Goal: Information Seeking & Learning: Learn about a topic

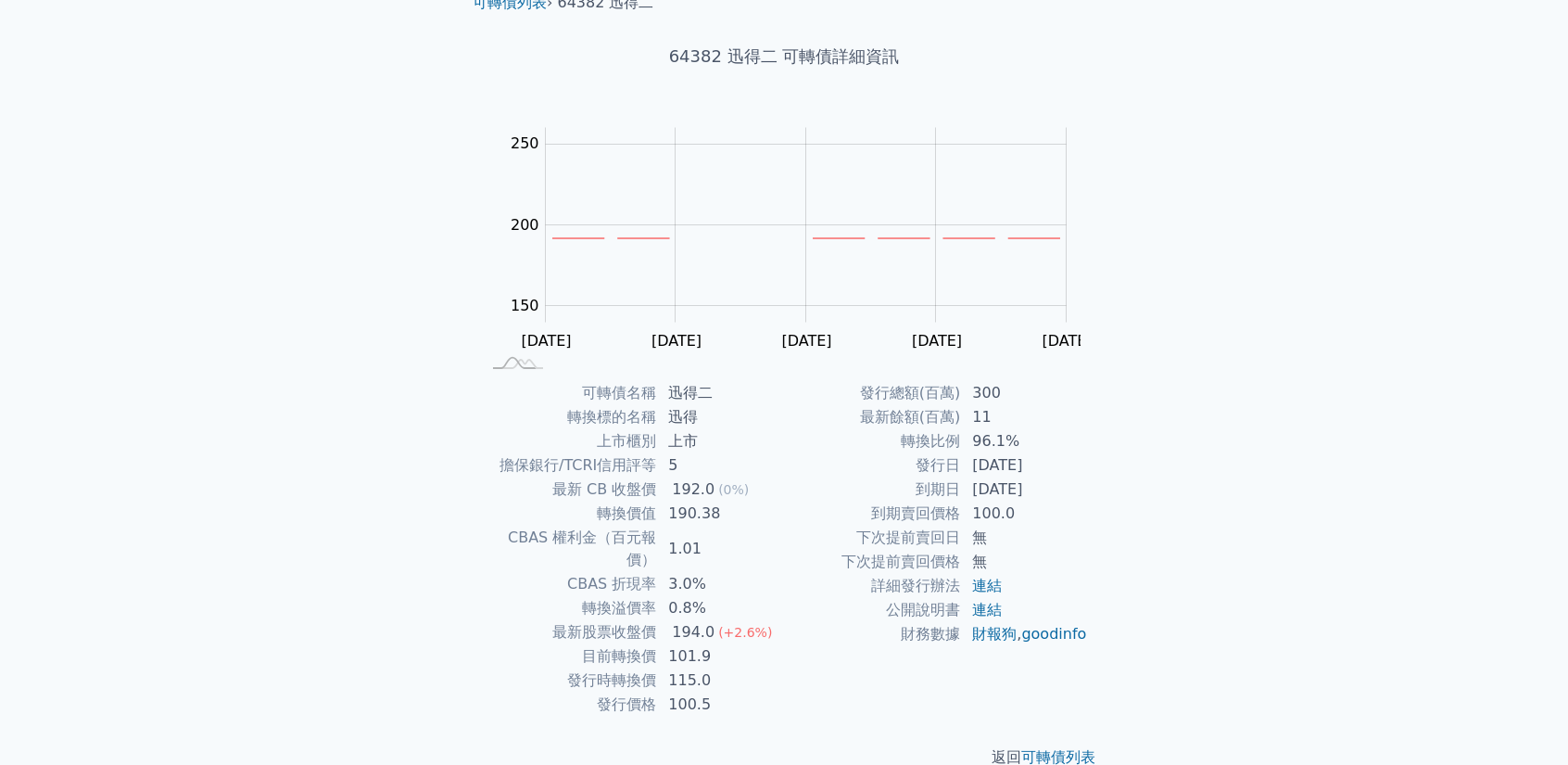
scroll to position [92, 0]
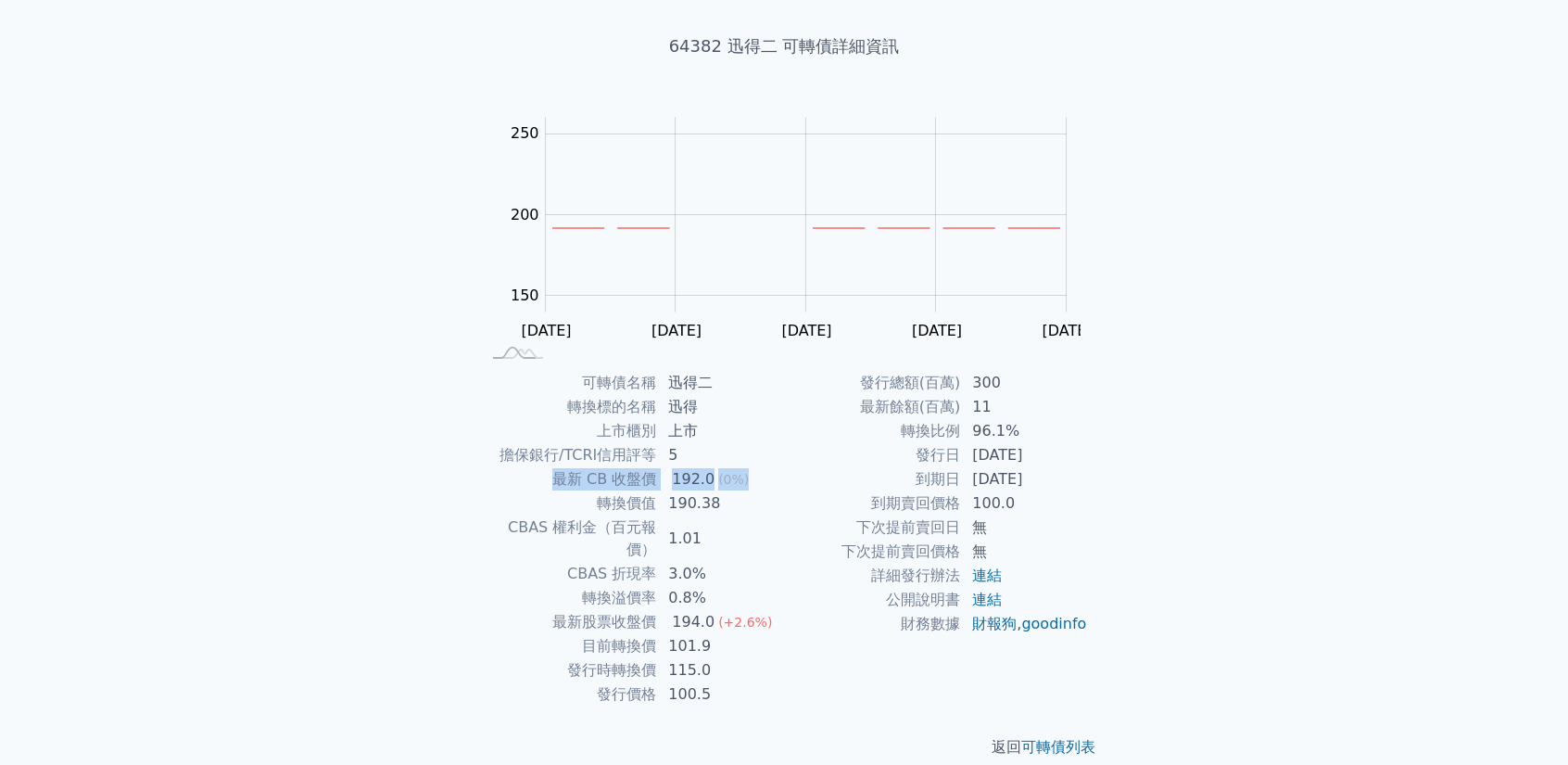
drag, startPoint x: 763, startPoint y: 482, endPoint x: 558, endPoint y: 471, distance: 205.3
click at [558, 471] on tr "最新 CB 收盤價 192.0 (0%)" at bounding box center [632, 479] width 304 height 25
click at [795, 531] on td "下次提前賣回日" at bounding box center [873, 527] width 177 height 25
drag, startPoint x: 736, startPoint y: 516, endPoint x: 564, endPoint y: 487, distance: 174.4
click at [564, 487] on tbody "可轉債名稱 迅得二 轉換標的名稱 迅得 上市櫃別 上市 擔保銀行/TCRI信用評等 5 最新 CB 收盤價 192.0 (0%) 轉換價值 190.38 CB…" at bounding box center [632, 539] width 304 height 336
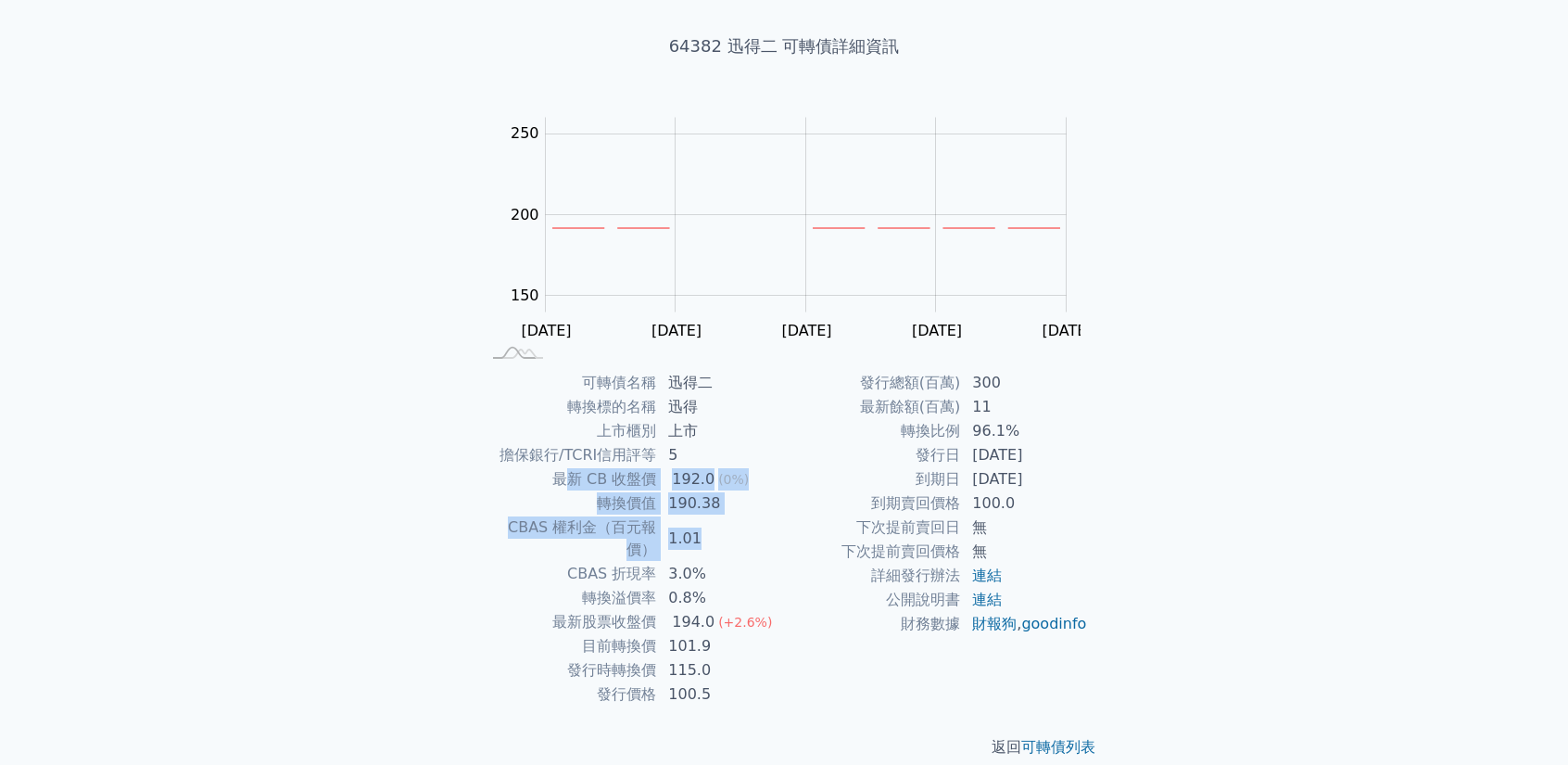
click at [776, 528] on td "1.01" at bounding box center [721, 538] width 127 height 46
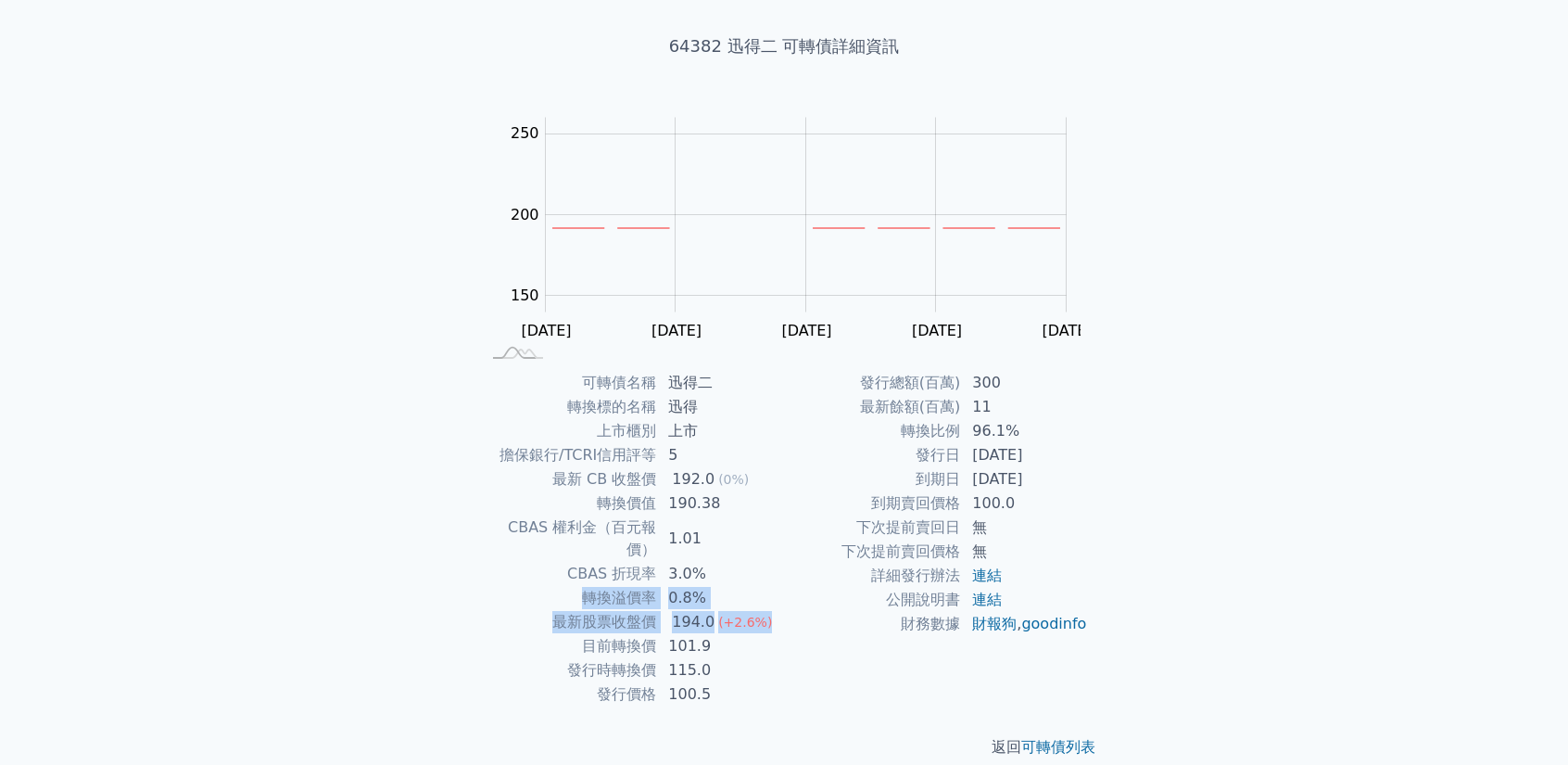
drag, startPoint x: 774, startPoint y: 606, endPoint x: 586, endPoint y: 579, distance: 189.9
click at [586, 579] on tbody "可轉債名稱 迅得二 轉換標的名稱 迅得 上市櫃別 上市 擔保銀行/TCRI信用評等 5 最新 CB 收盤價 192.0 (0%) 轉換價值 190.38 CB…" at bounding box center [632, 539] width 304 height 336
click at [742, 485] on td "192.0 (0%)" at bounding box center [721, 479] width 127 height 25
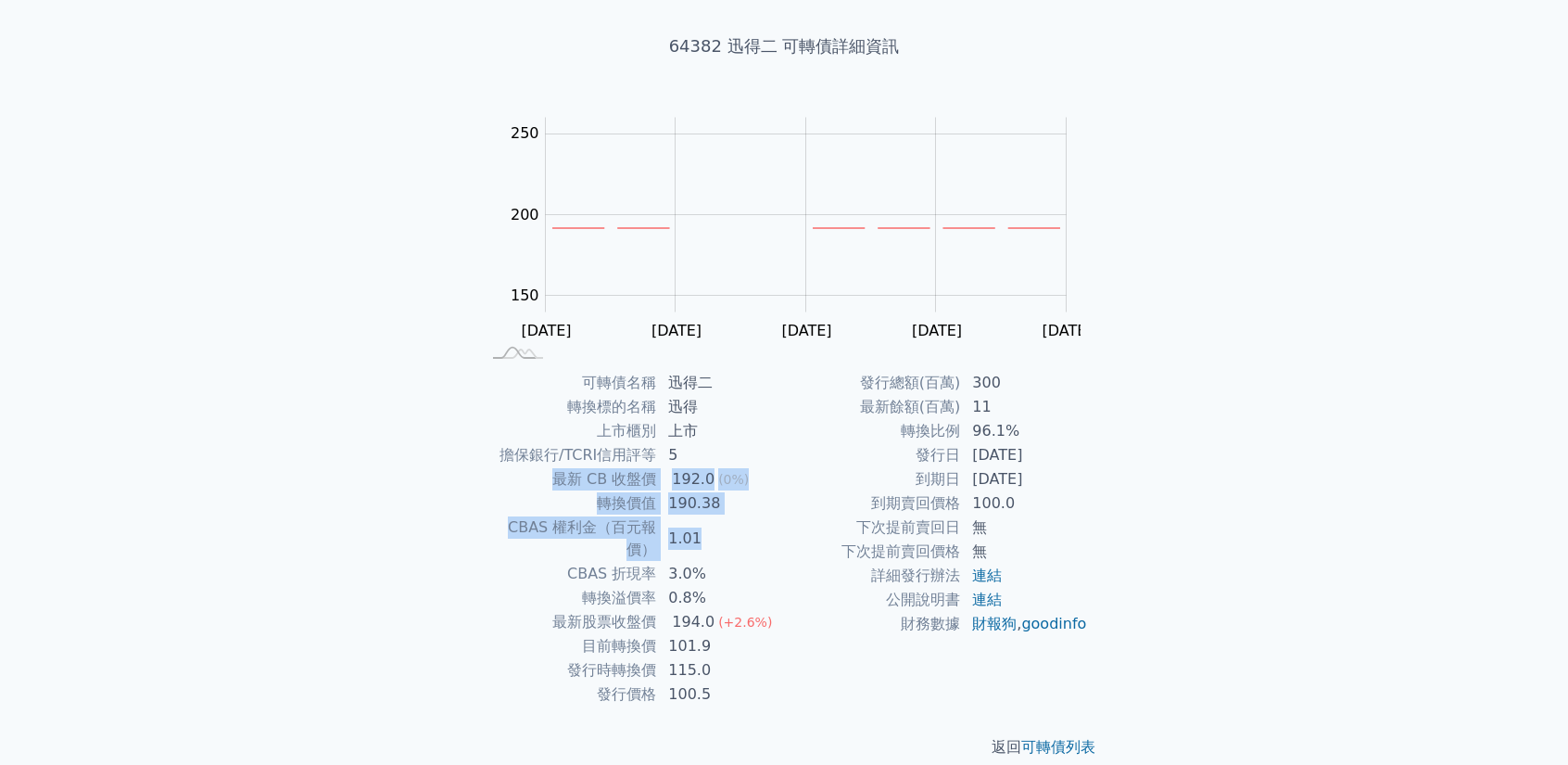
drag, startPoint x: 652, startPoint y: 497, endPoint x: 543, endPoint y: 476, distance: 111.0
click at [543, 476] on tbody "可轉債名稱 迅得二 轉換標的名稱 迅得 上市櫃別 上市 擔保銀行/TCRI信用評等 5 最新 CB 收盤價 192.0 (0%) 轉換價值 190.38 CB…" at bounding box center [632, 539] width 304 height 336
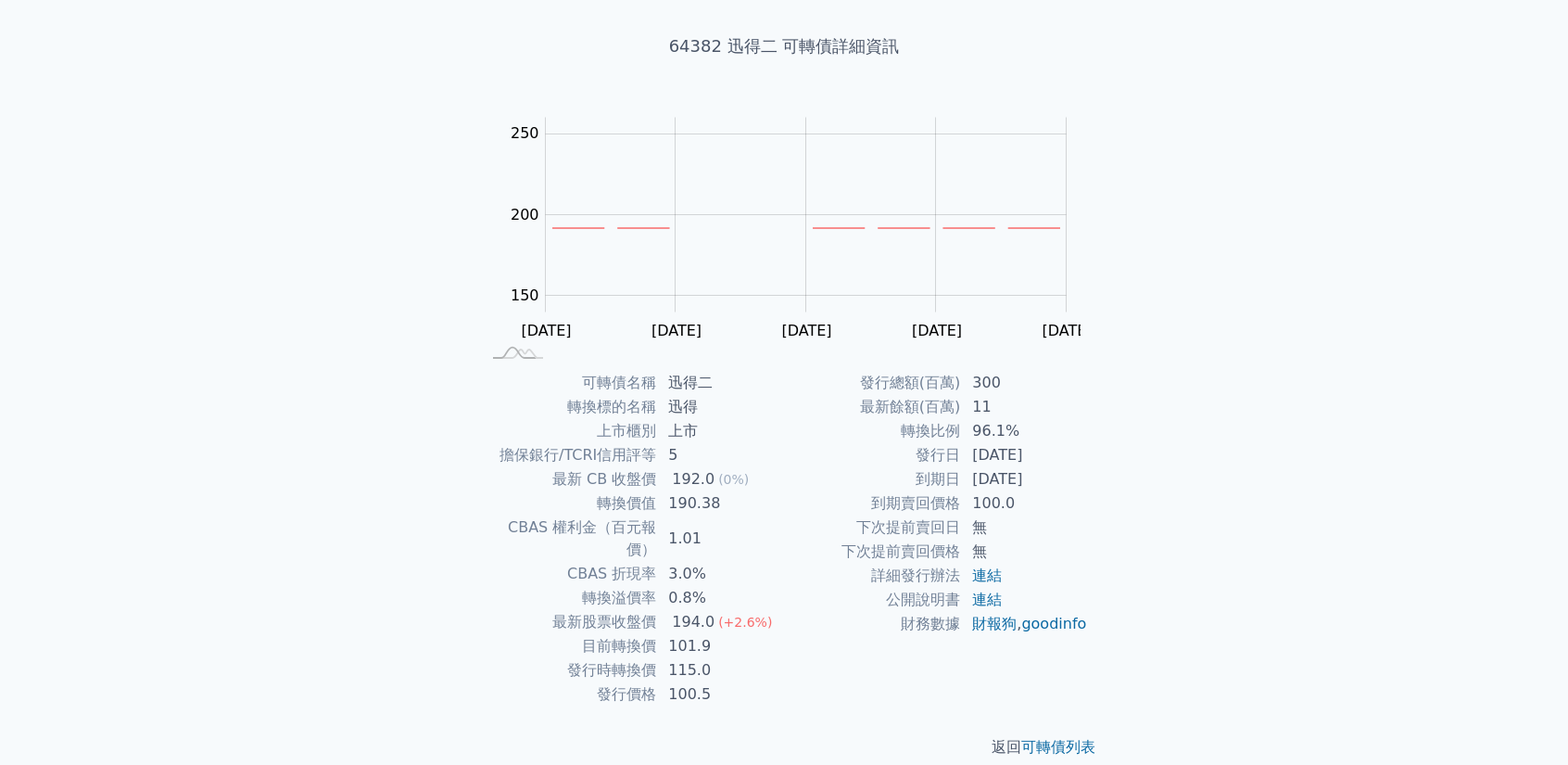
click at [1191, 540] on div "可轉債列表 財務數據 可轉債列表 財務數據 登入／註冊 登入／註冊 可轉債列表 › 64382 迅得二 64382 迅得二 可轉債詳細資訊 Zoom Out …" at bounding box center [784, 347] width 1568 height 880
click at [939, 505] on td "到期賣回價格" at bounding box center [873, 504] width 177 height 25
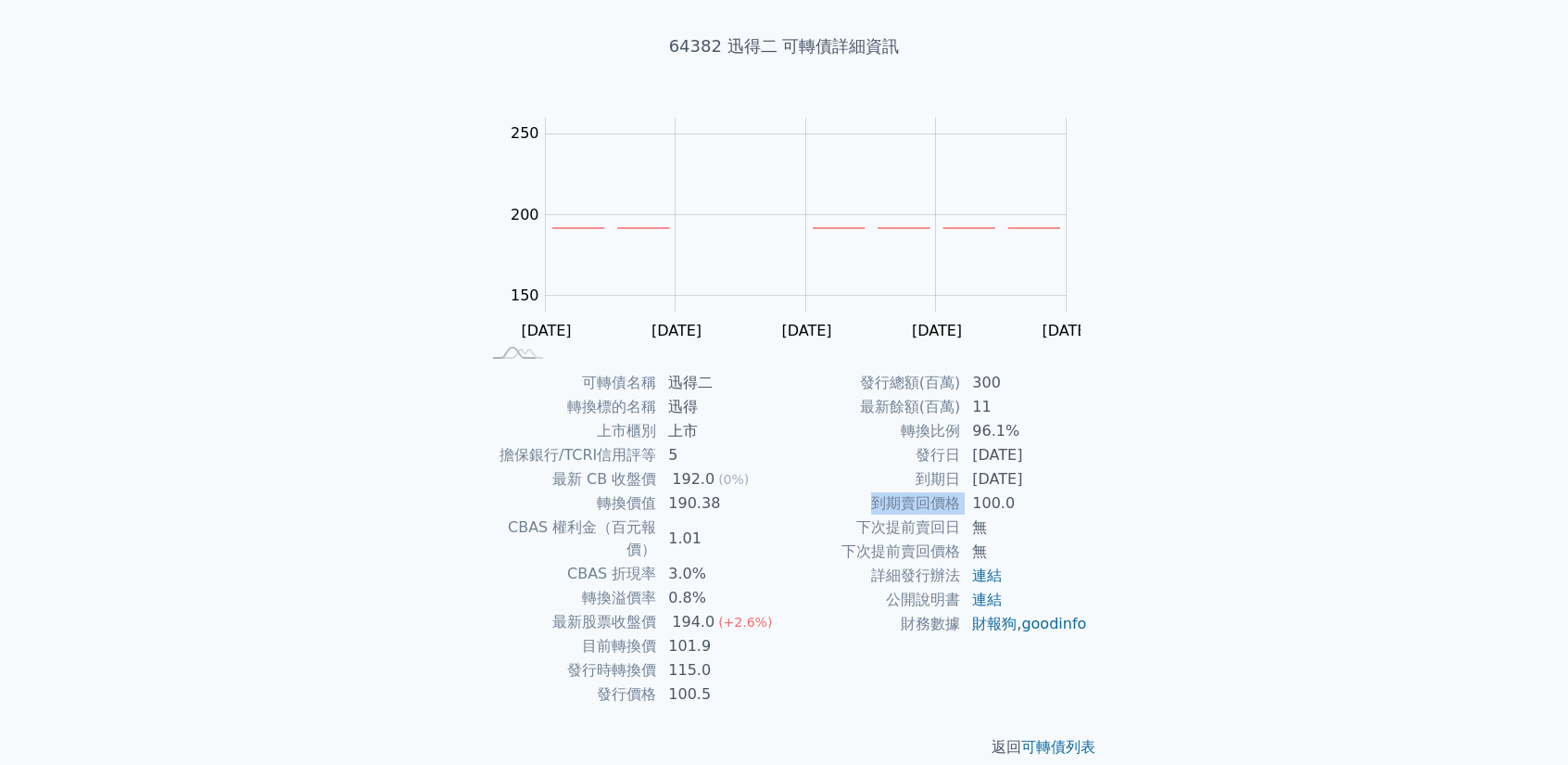
click at [939, 505] on td "到期賣回價格" at bounding box center [873, 504] width 177 height 25
click at [927, 396] on td "最新餘額(百萬)" at bounding box center [873, 407] width 177 height 25
click at [928, 410] on td "最新餘額(百萬)" at bounding box center [873, 407] width 177 height 25
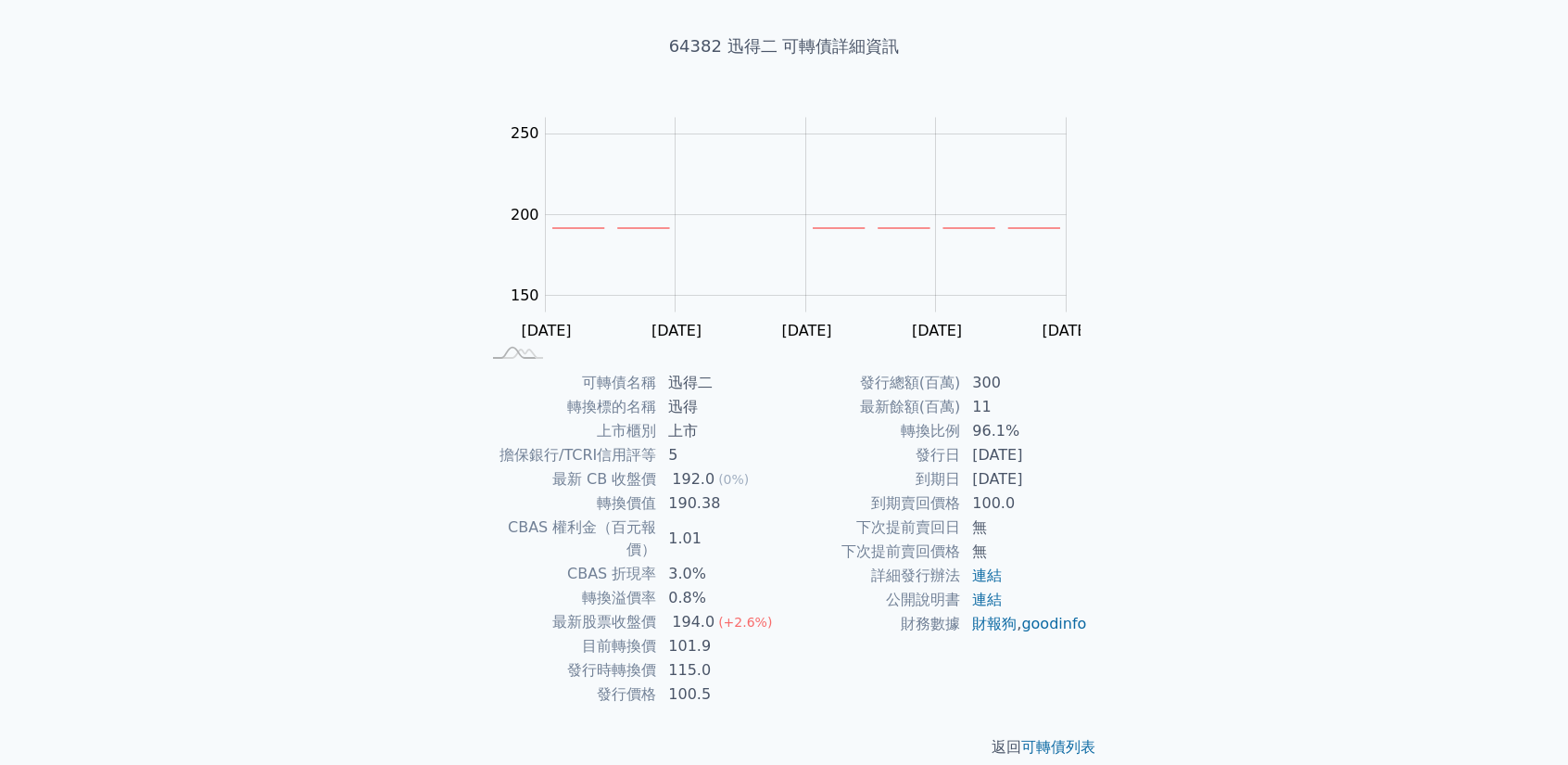
click at [1011, 420] on td "96.1%" at bounding box center [1025, 431] width 127 height 25
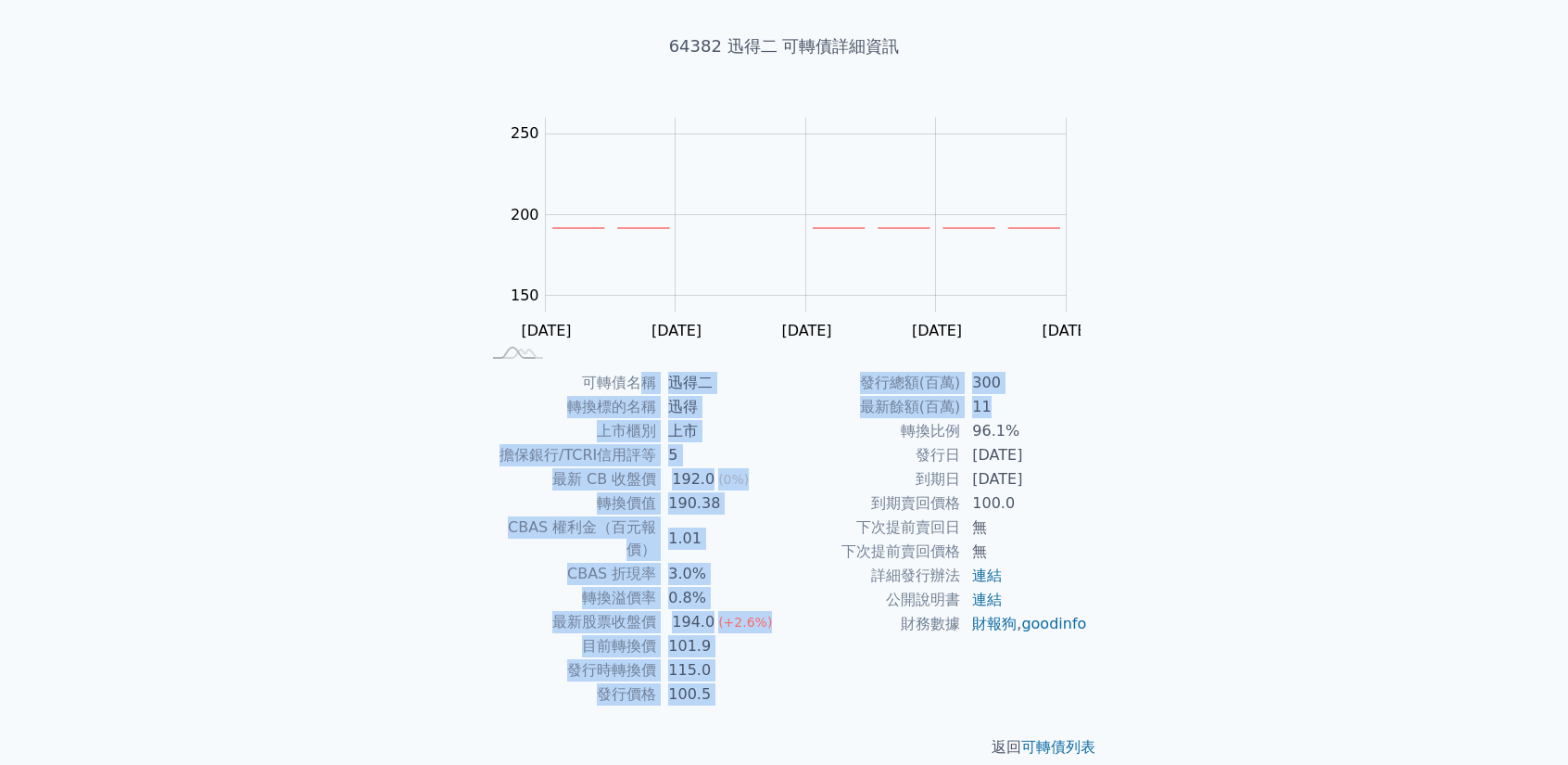
drag, startPoint x: 1024, startPoint y: 412, endPoint x: 645, endPoint y: 390, distance: 379.6
click at [645, 390] on div "可轉債名稱 迅得二 轉換標的名稱 迅得 上市櫃別 上市 擔保銀行/TCRI信用評等 5 最新 CB 收盤價 192.0 (0%) 轉換價值 190.38 CB…" at bounding box center [784, 539] width 653 height 336
click at [778, 496] on td "190.38" at bounding box center [721, 504] width 127 height 25
drag, startPoint x: 1018, startPoint y: 402, endPoint x: 776, endPoint y: 432, distance: 243.9
click at [776, 432] on div "可轉債名稱 迅得二 轉換標的名稱 迅得 上市櫃別 上市 擔保銀行/TCRI信用評等 5 最新 CB 收盤價 192.0 (0%) 轉換價值 190.38 CB…" at bounding box center [784, 539] width 653 height 336
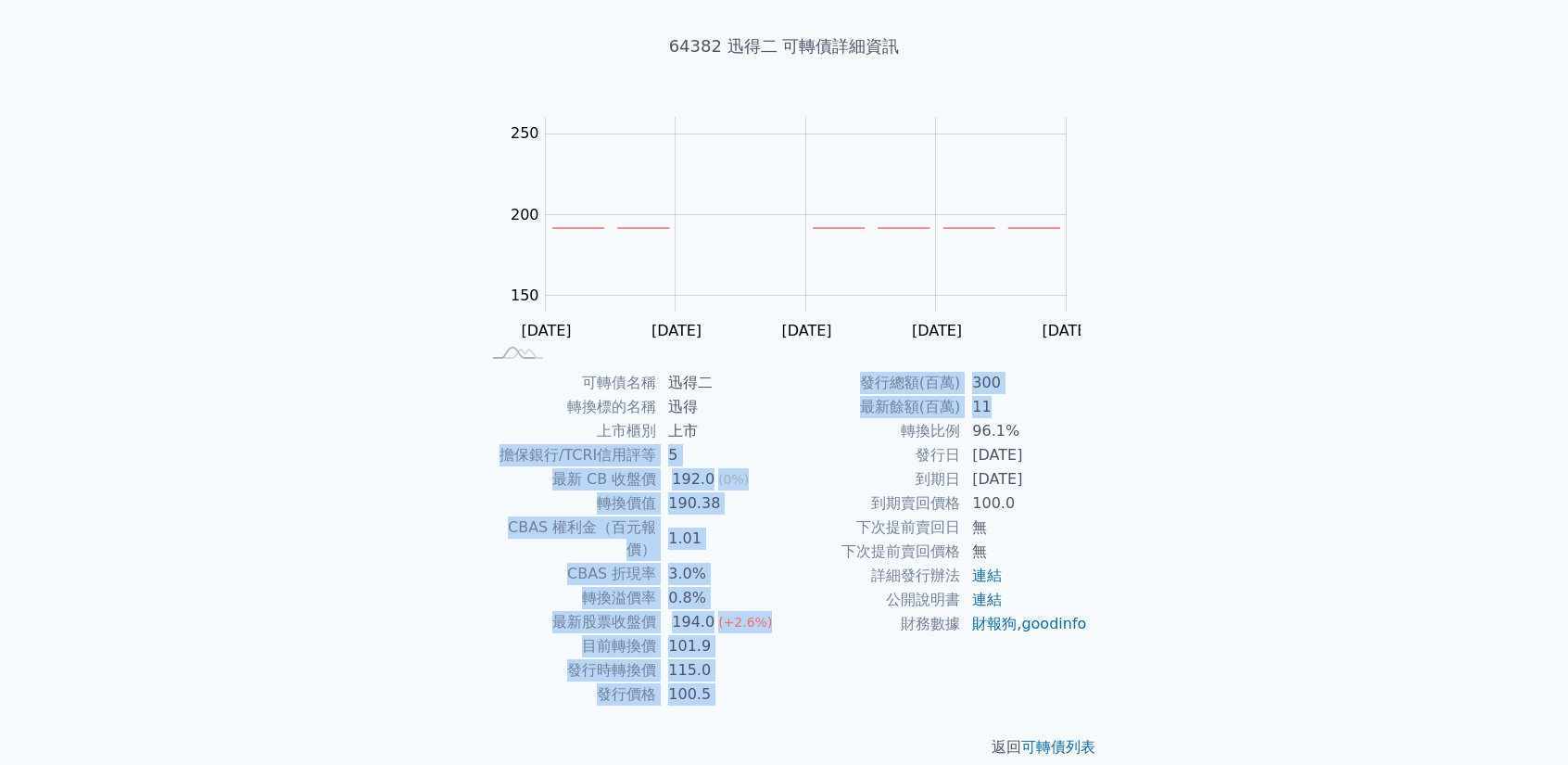
click at [780, 426] on td "上市" at bounding box center [721, 431] width 127 height 25
